Goal: Task Accomplishment & Management: Complete application form

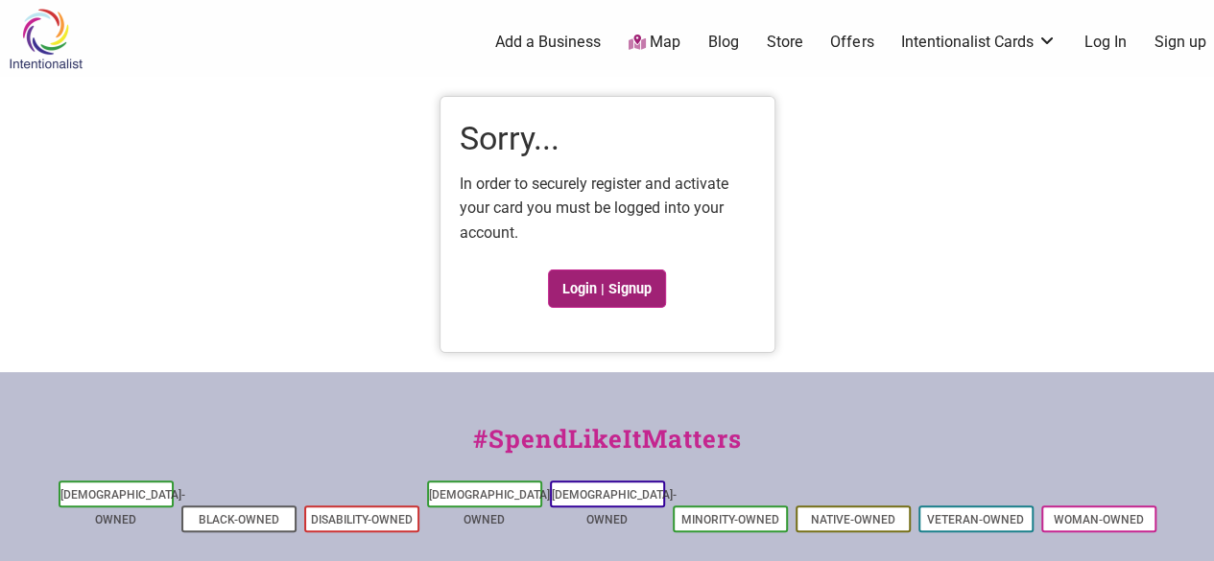
click at [628, 285] on link "Login | Signup" at bounding box center [607, 289] width 119 height 38
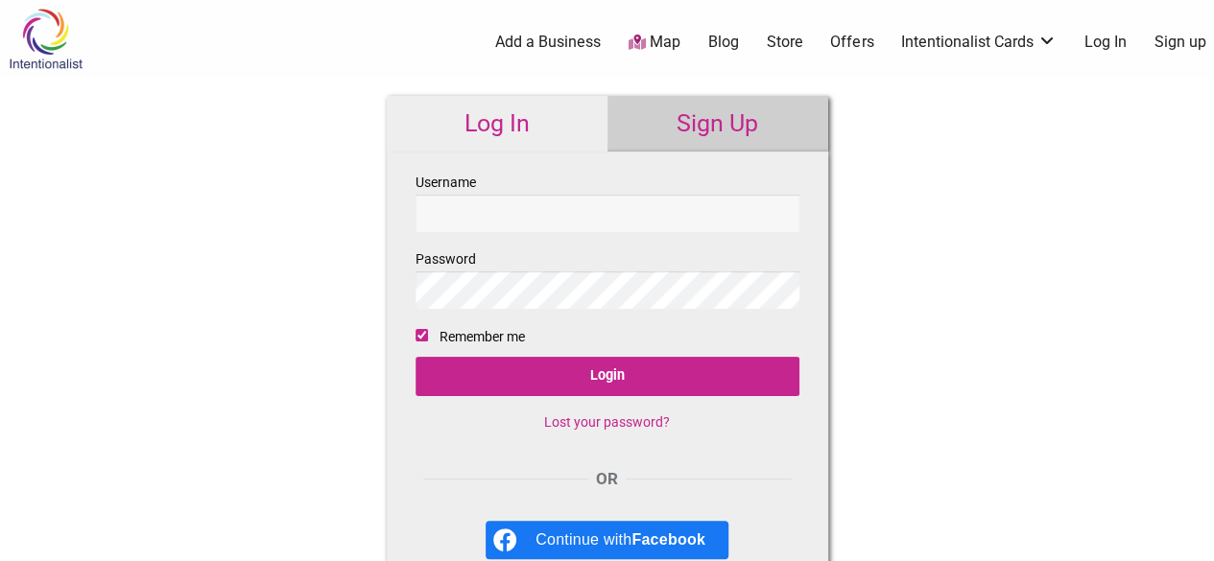
click at [584, 225] on input "Username" at bounding box center [608, 213] width 384 height 37
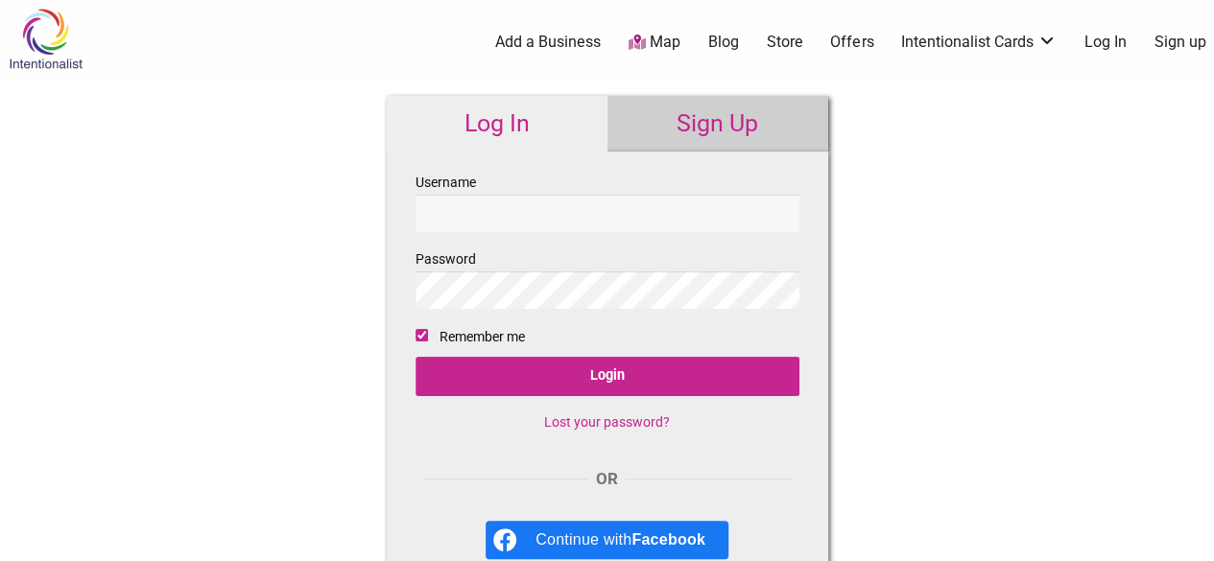
click at [584, 225] on input "Username" at bounding box center [608, 213] width 384 height 37
click at [651, 128] on link "Sign Up" at bounding box center [718, 124] width 221 height 56
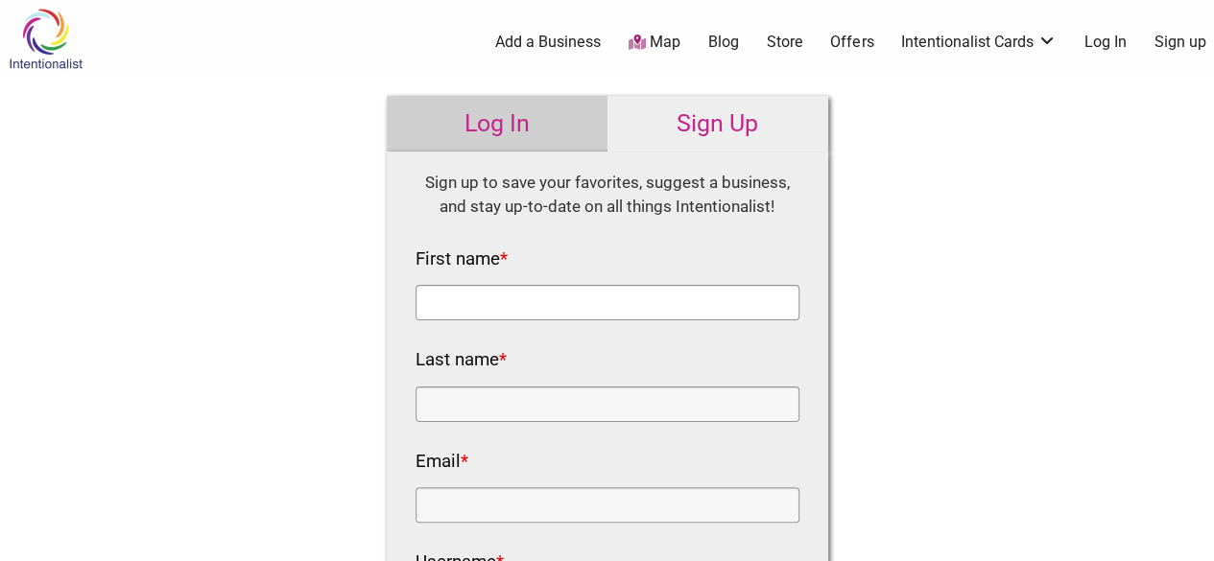
click at [506, 294] on input "First name *" at bounding box center [608, 303] width 384 height 36
type input "[PERSON_NAME]"
click at [534, 400] on input "Last name *" at bounding box center [608, 405] width 384 height 36
click at [468, 513] on div "Email *" at bounding box center [608, 485] width 384 height 78
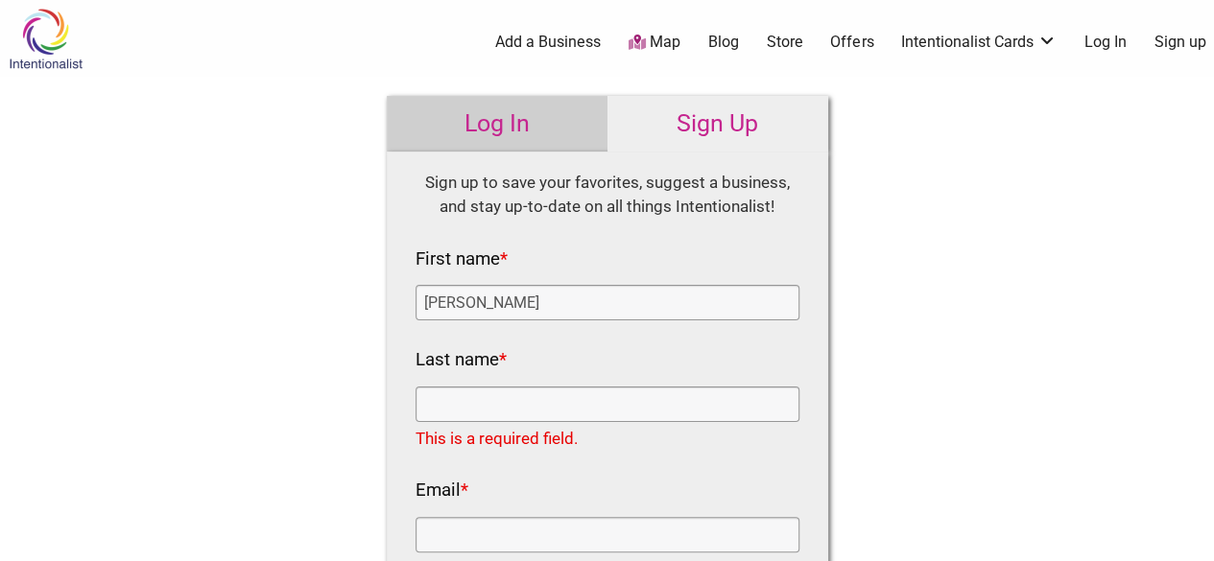
click at [468, 513] on div "Email *" at bounding box center [608, 514] width 384 height 78
click at [467, 519] on input "Email *" at bounding box center [608, 535] width 384 height 36
click at [461, 475] on label "Email *" at bounding box center [442, 491] width 53 height 33
click at [461, 517] on input "Email *" at bounding box center [608, 535] width 384 height 36
